Goal: Transaction & Acquisition: Purchase product/service

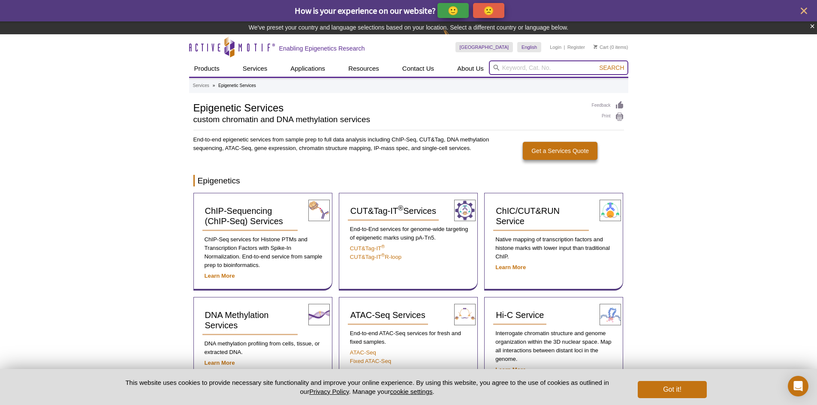
paste input "15251"
click at [528, 70] on input "15251" at bounding box center [558, 67] width 139 height 15
type input "15251"
click at [596, 64] on button "Search" at bounding box center [611, 68] width 30 height 8
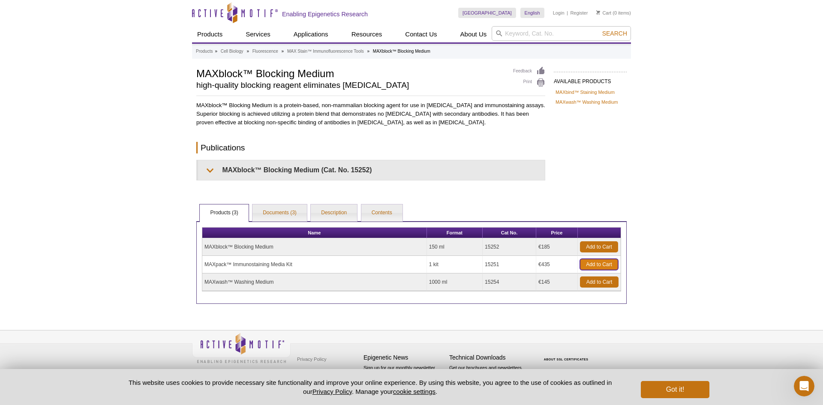
click at [589, 263] on link "Add to Cart" at bounding box center [599, 264] width 38 height 11
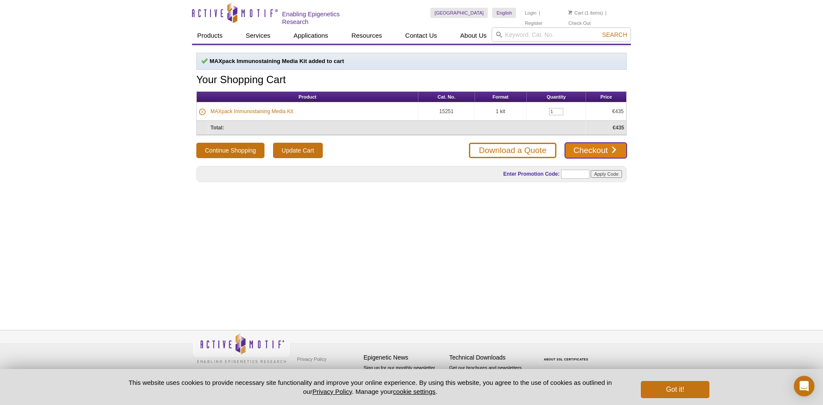
click at [615, 148] on link "Checkout" at bounding box center [596, 150] width 62 height 15
click at [533, 147] on link "Download a Quote" at bounding box center [512, 150] width 87 height 15
click at [522, 151] on link "Download a Quote" at bounding box center [512, 150] width 87 height 15
click at [613, 155] on link "Checkout" at bounding box center [596, 150] width 62 height 15
